Goal: Book appointment/travel/reservation

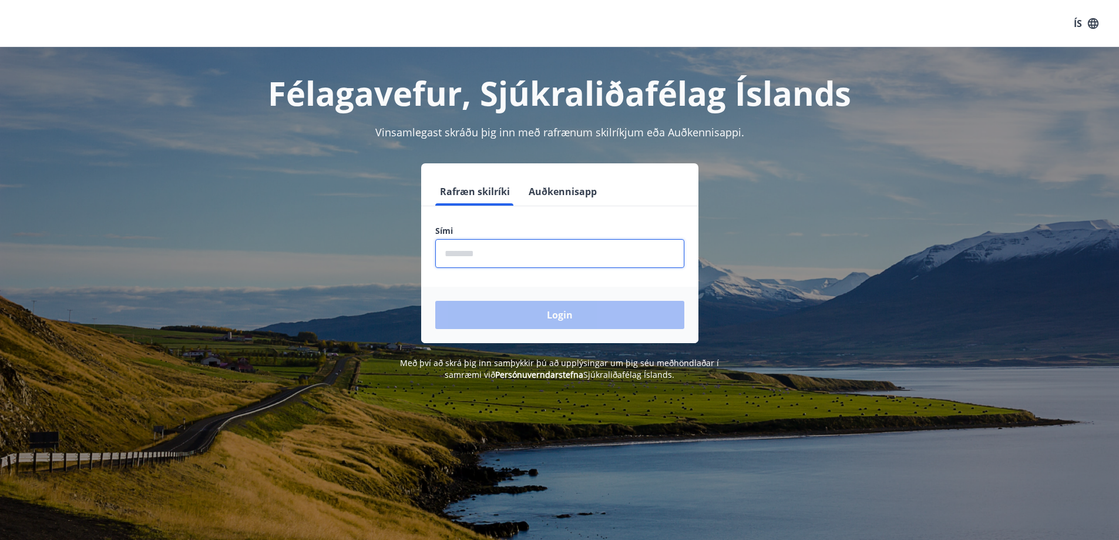
click at [477, 259] on input "phone" at bounding box center [559, 253] width 249 height 29
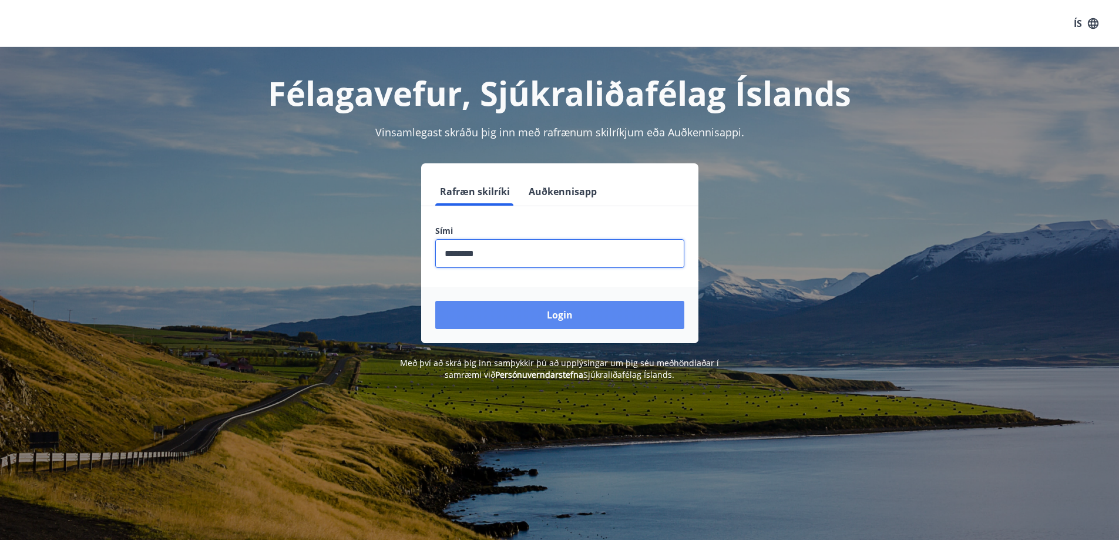
type input "********"
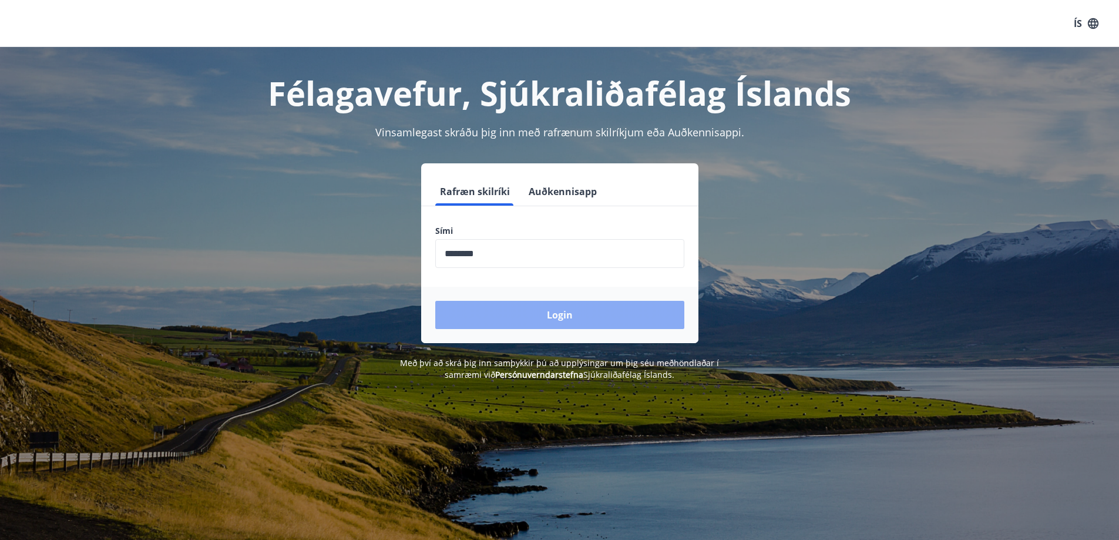
click at [525, 312] on button "Login" at bounding box center [559, 315] width 249 height 28
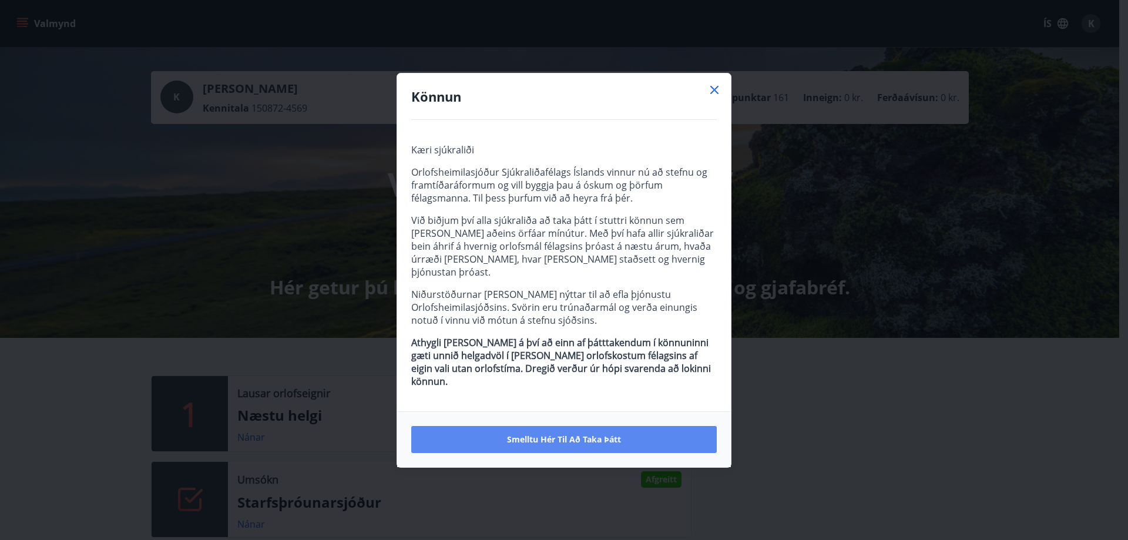
click at [528, 434] on span "Smelltu hér til að taka þátt" at bounding box center [564, 440] width 114 height 12
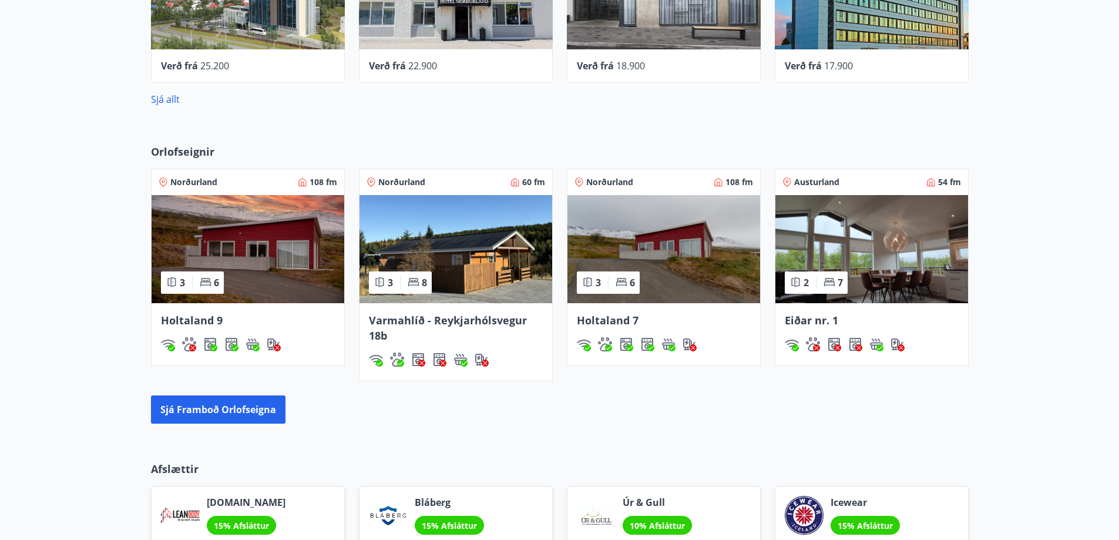
scroll to position [813, 0]
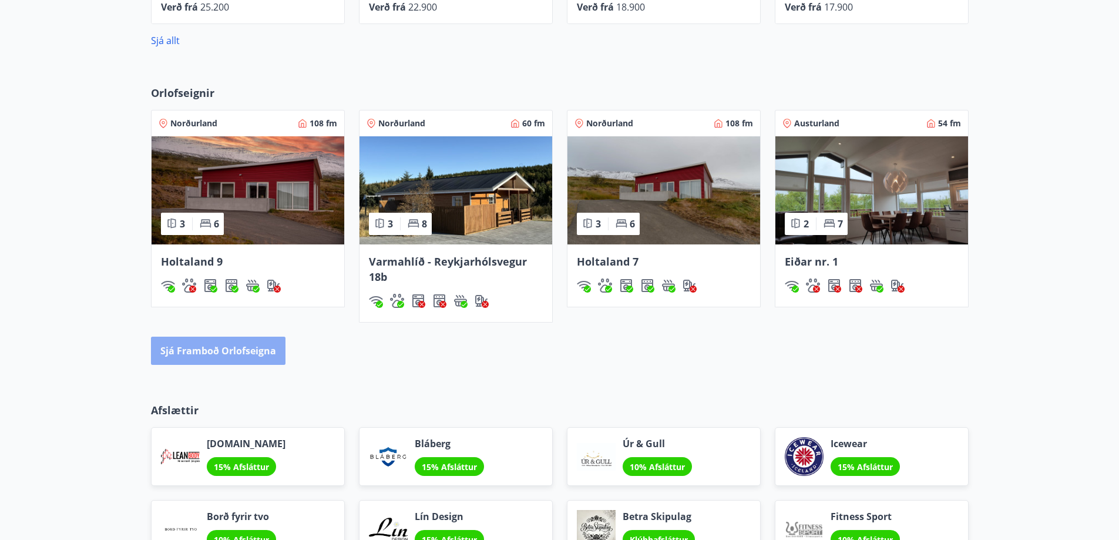
click at [228, 352] on button "Sjá framboð orlofseigna" at bounding box center [218, 351] width 135 height 28
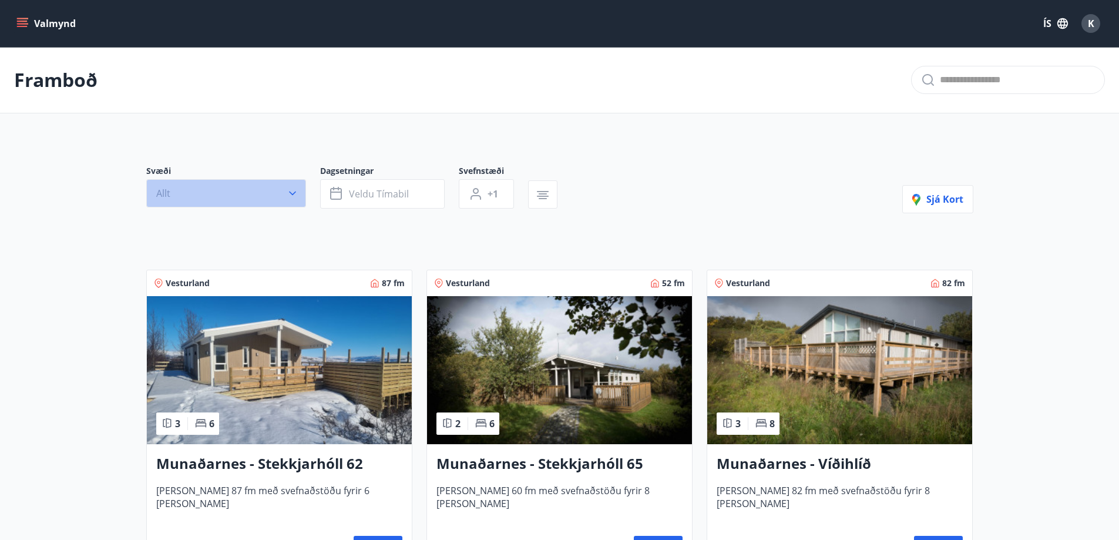
click at [290, 190] on icon "button" at bounding box center [293, 193] width 12 height 12
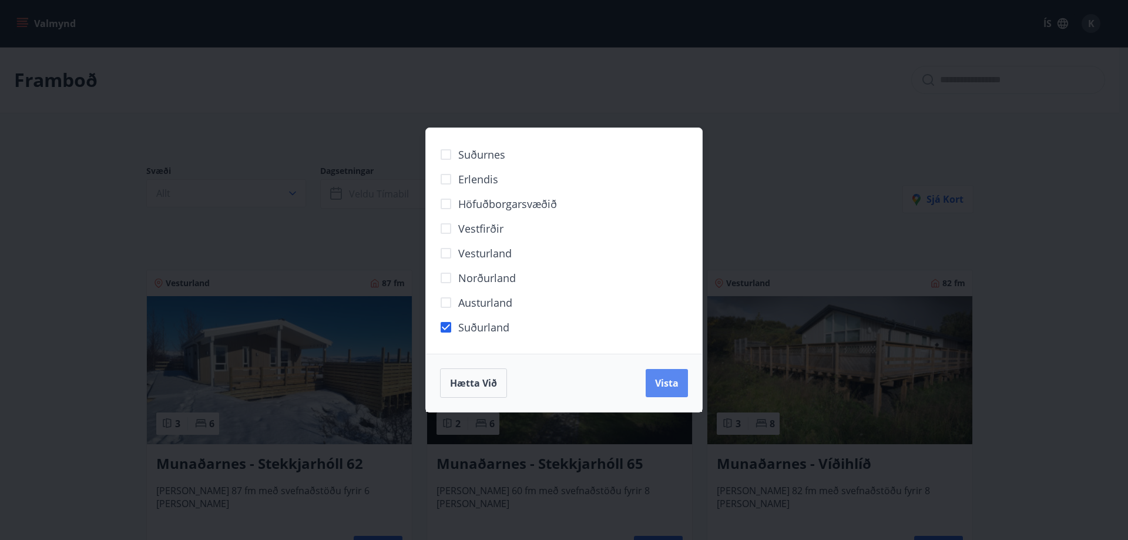
click at [666, 377] on span "Vista" at bounding box center [667, 383] width 24 height 13
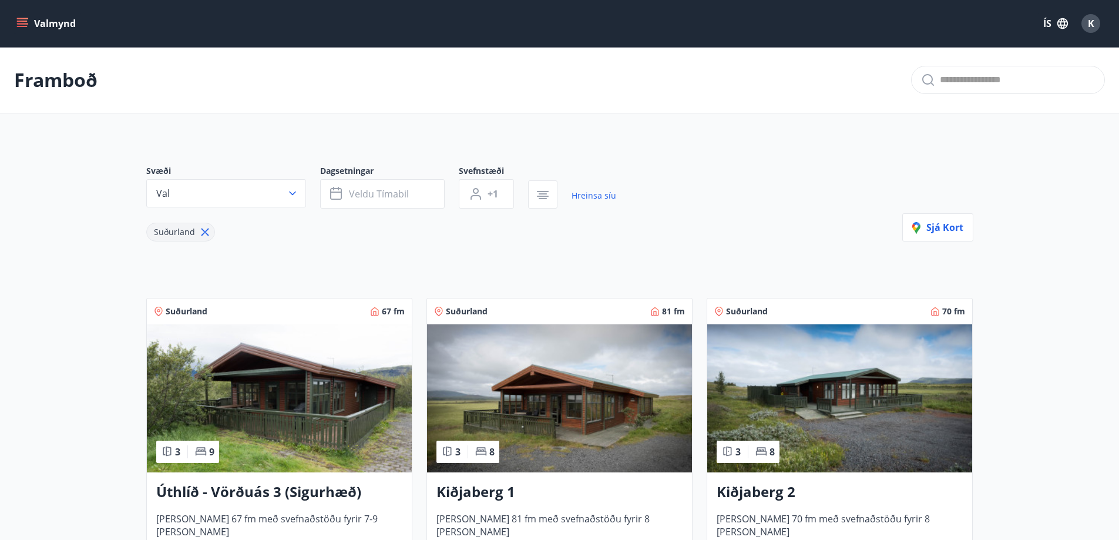
click at [583, 390] on img at bounding box center [559, 398] width 265 height 148
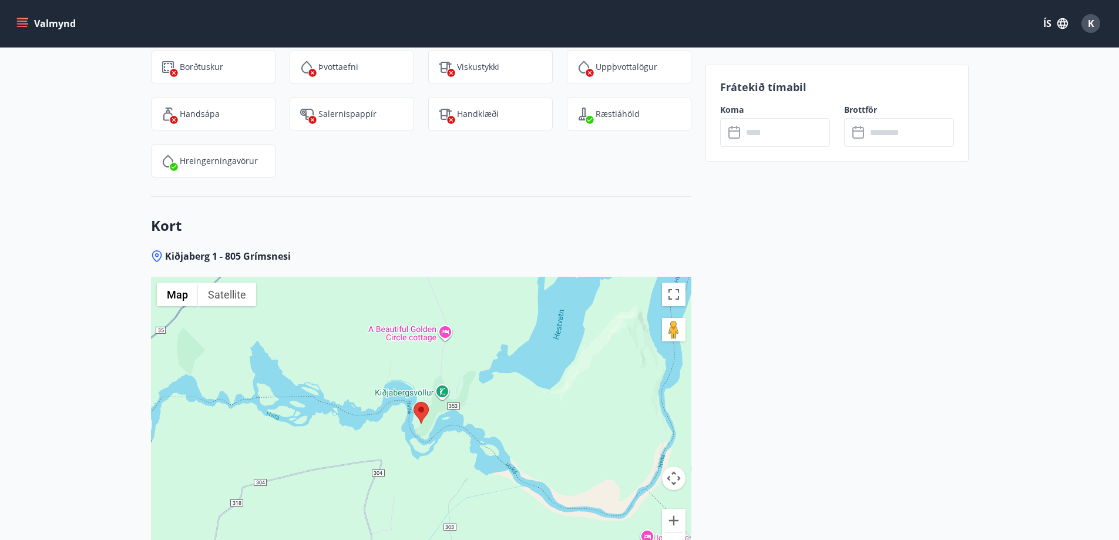
scroll to position [1804, 0]
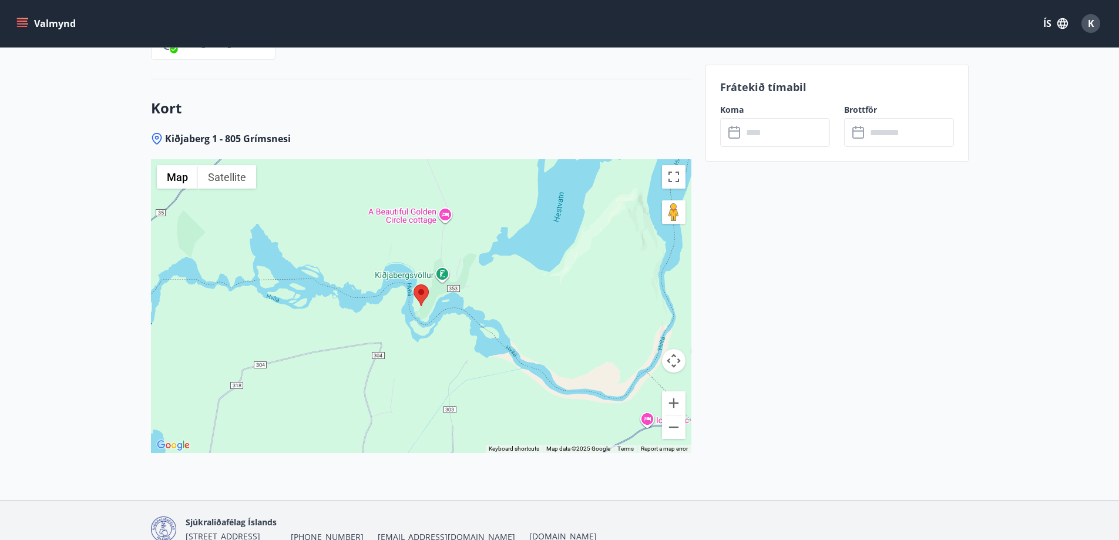
click at [753, 137] on input "text" at bounding box center [787, 132] width 88 height 29
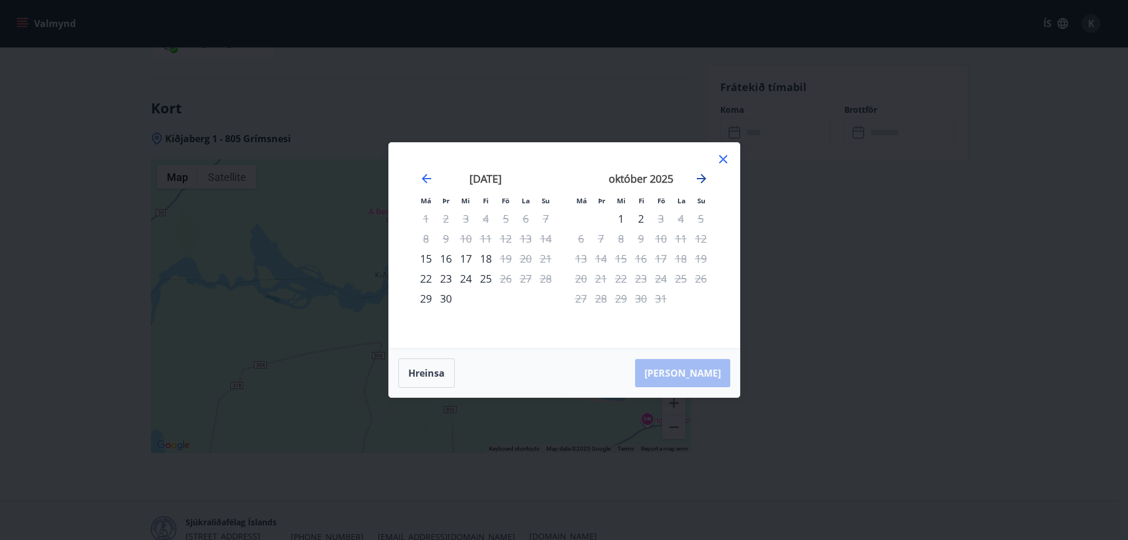
click at [706, 177] on icon "Move forward to switch to the next month." at bounding box center [702, 179] width 14 height 14
click at [664, 296] on div "28" at bounding box center [661, 299] width 20 height 20
click at [709, 297] on div "30" at bounding box center [701, 299] width 20 height 20
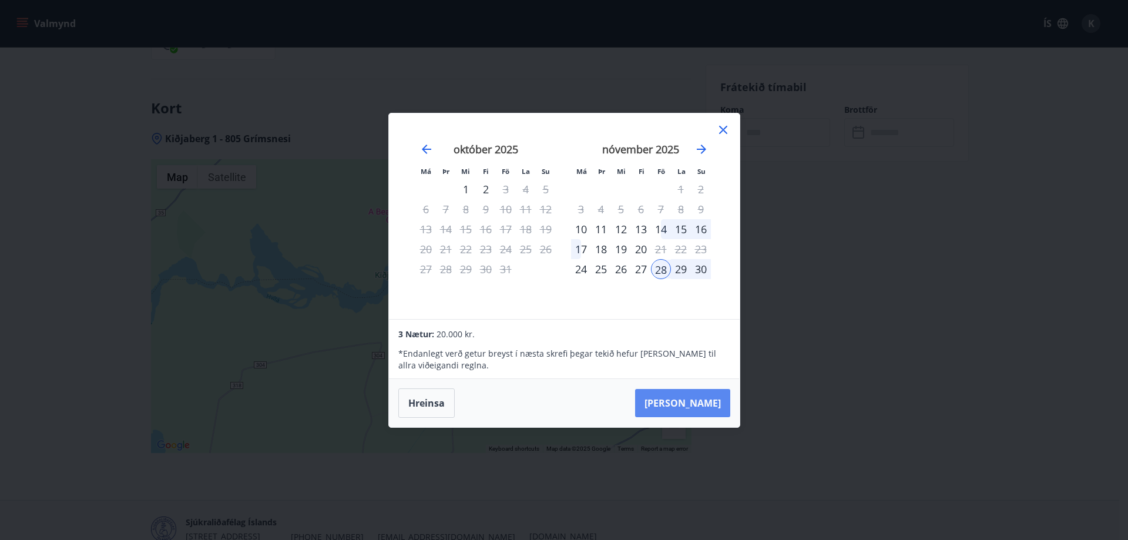
click at [705, 400] on button "Taka Frá" at bounding box center [682, 403] width 95 height 28
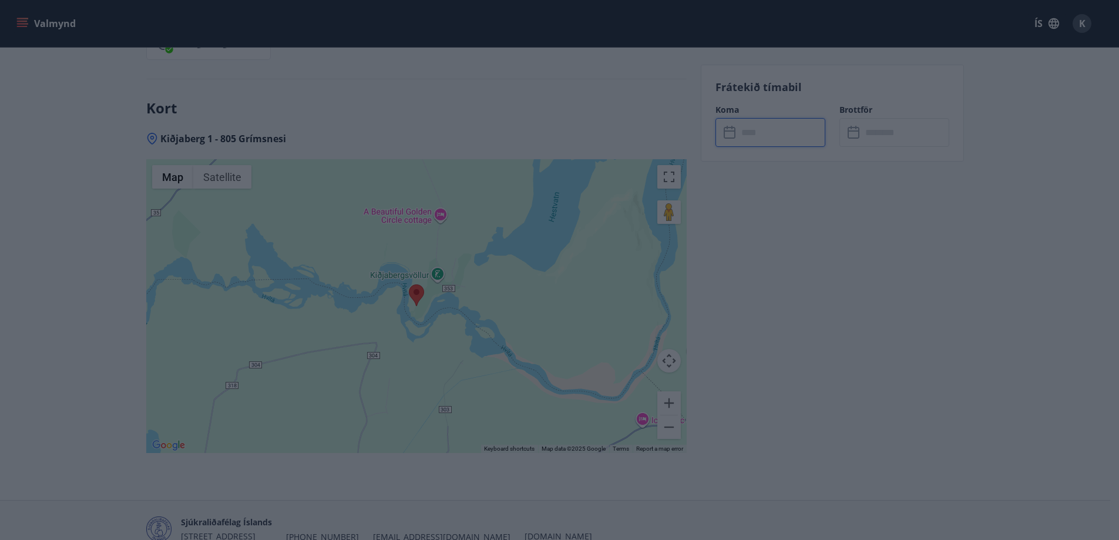
type input "******"
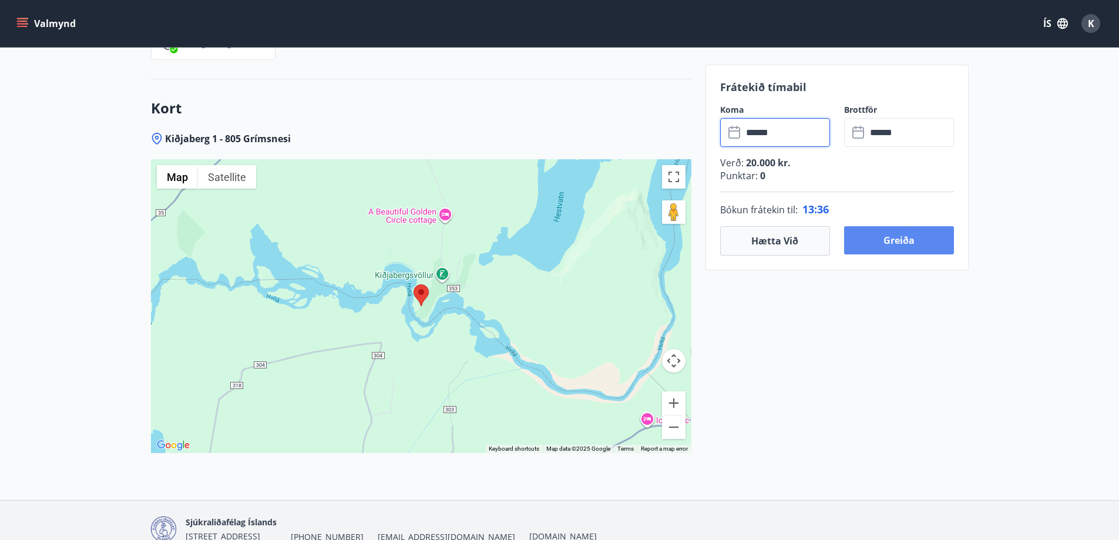
click at [914, 239] on button "Greiða" at bounding box center [899, 240] width 110 height 28
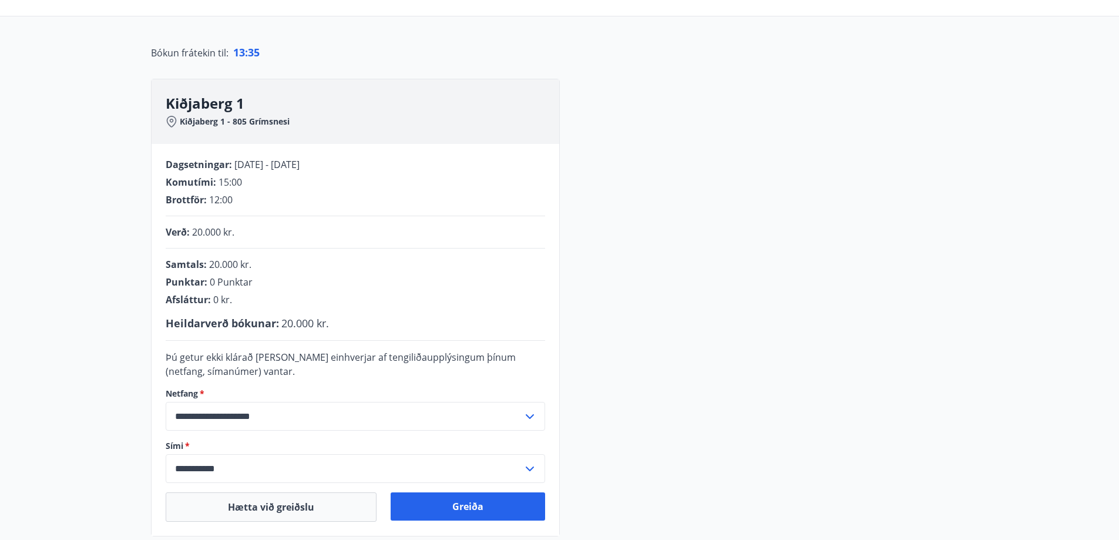
scroll to position [237, 0]
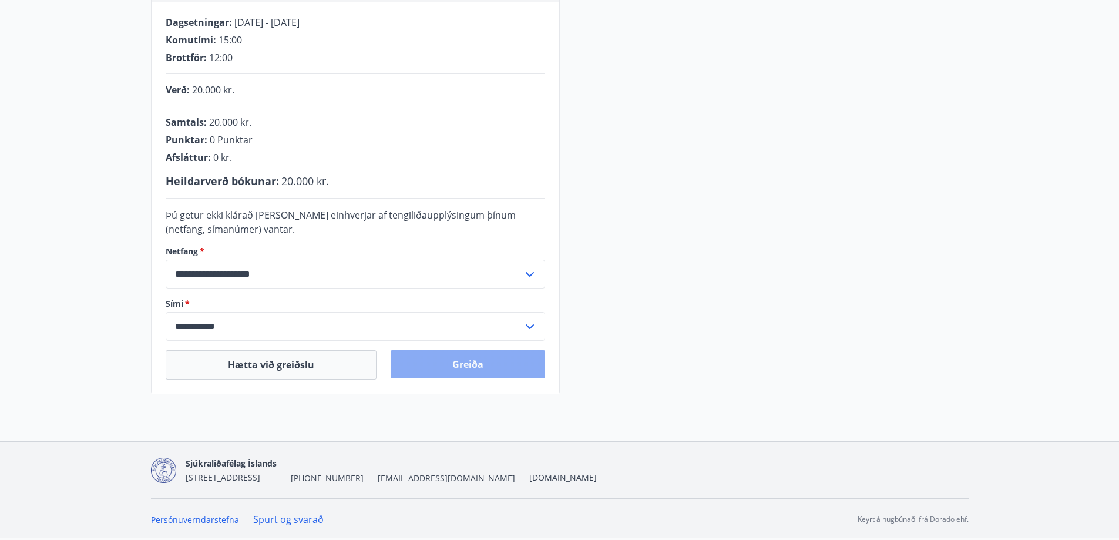
click at [439, 367] on button "Greiða" at bounding box center [468, 364] width 155 height 28
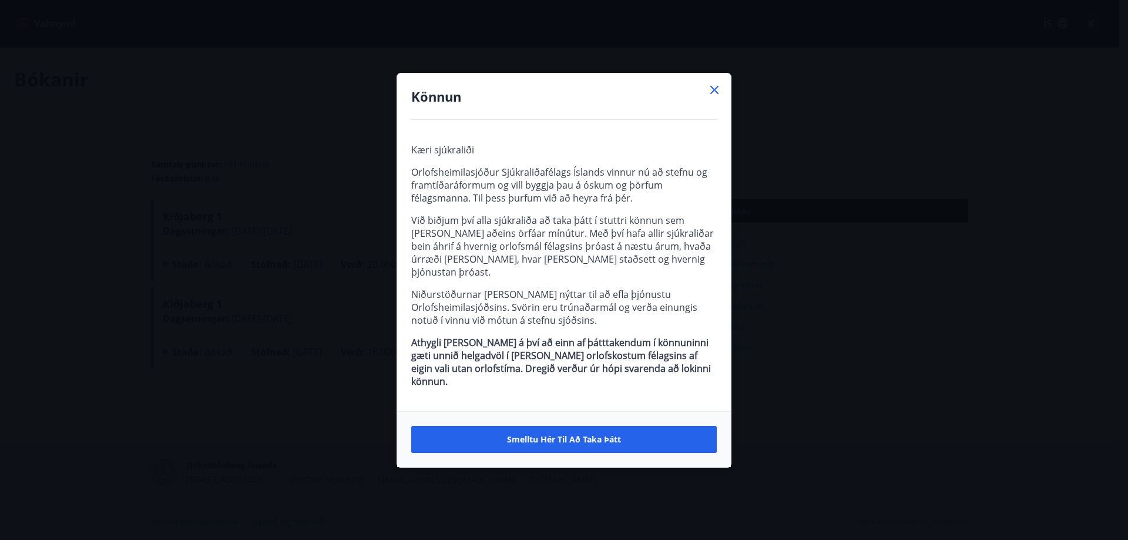
click at [710, 97] on icon at bounding box center [714, 90] width 14 height 14
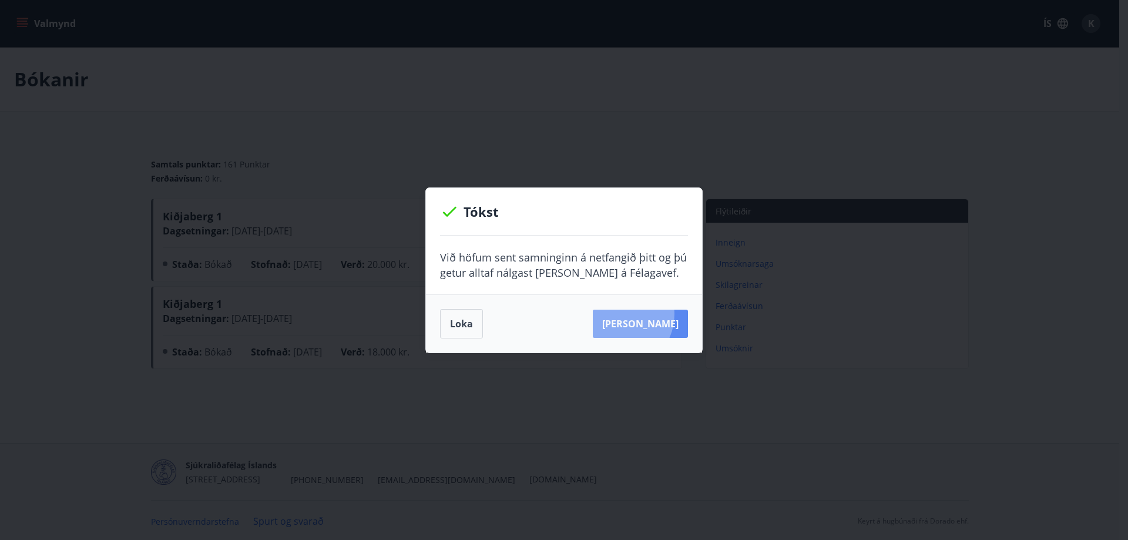
click at [634, 314] on button "[PERSON_NAME]" at bounding box center [640, 324] width 95 height 28
